Goal: Browse casually: Explore the website without a specific task or goal

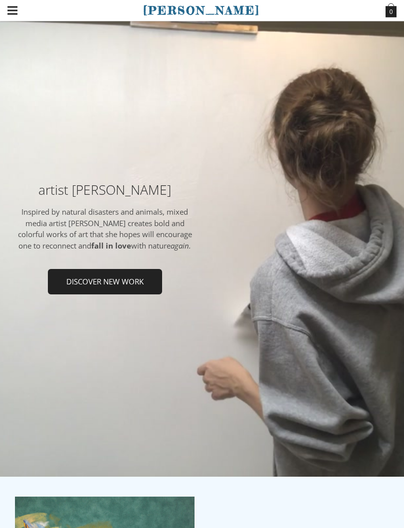
scroll to position [14, 0]
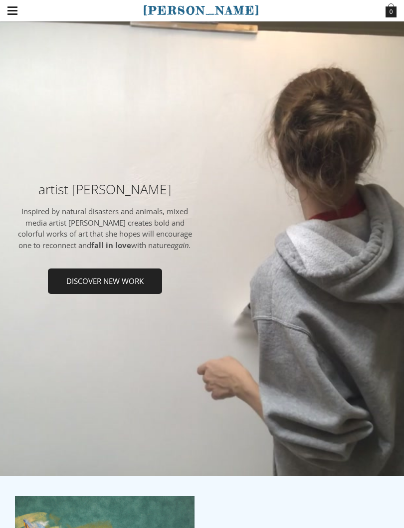
click at [73, 292] on span "Discover new work" at bounding box center [105, 281] width 112 height 23
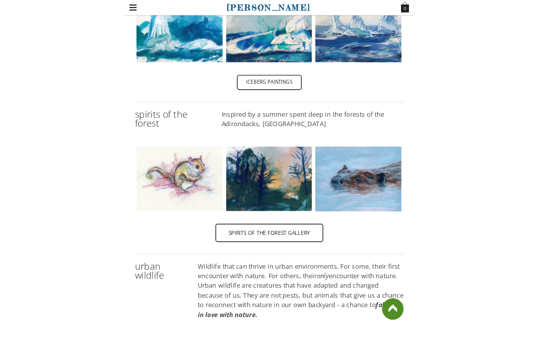
scroll to position [336, 0]
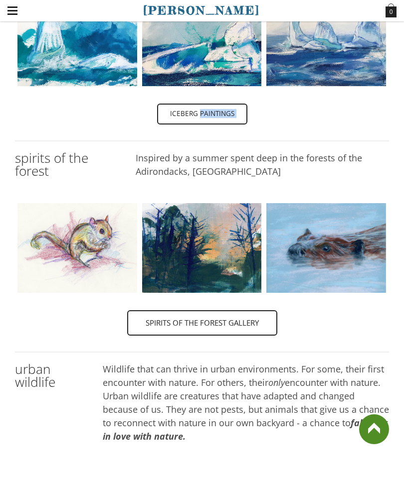
click at [113, 243] on img at bounding box center [77, 248] width 131 height 90
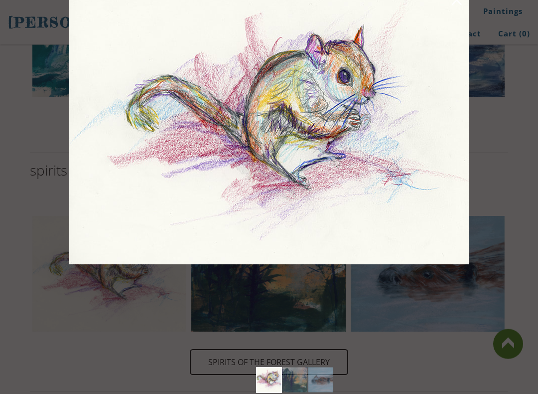
scroll to position [374, 0]
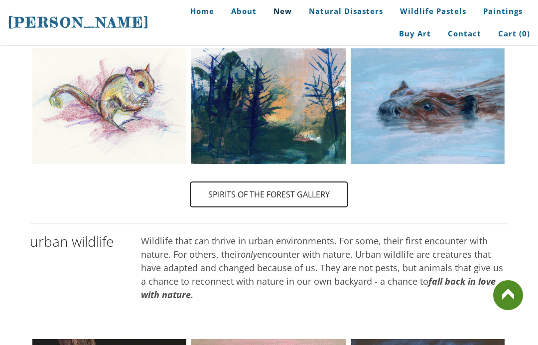
scroll to position [532, 0]
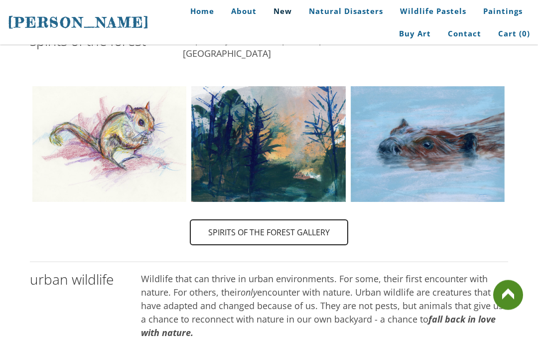
click at [133, 132] on img at bounding box center [109, 145] width 168 height 116
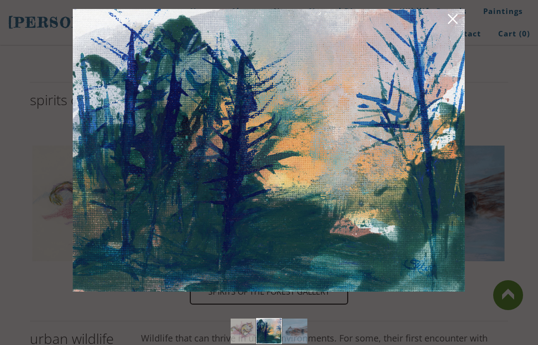
scroll to position [434, 0]
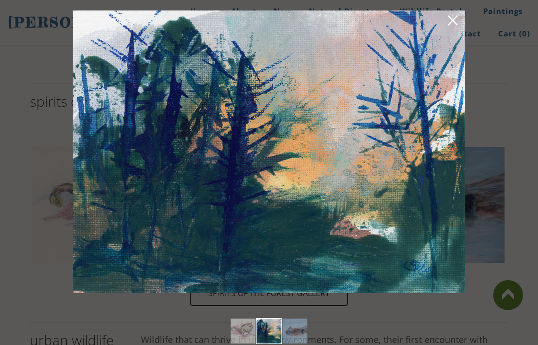
click at [249, 334] on img at bounding box center [243, 330] width 36 height 25
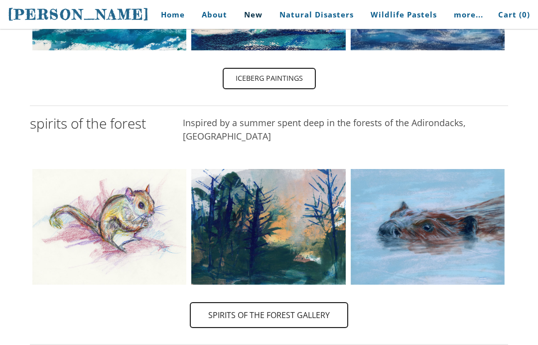
scroll to position [434, 0]
click at [95, 169] on img at bounding box center [109, 227] width 168 height 116
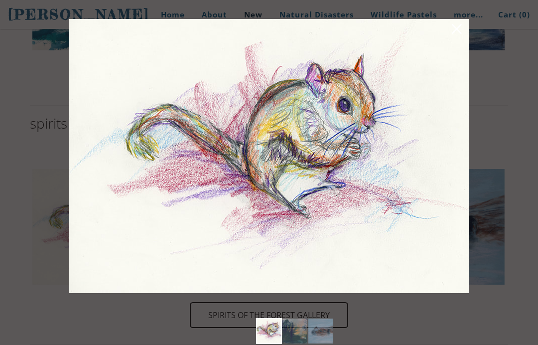
click at [456, 127] on link at bounding box center [389, 156] width 160 height 274
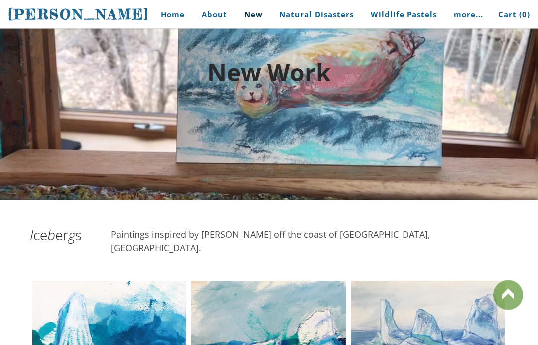
scroll to position [0, 0]
